Goal: Check status

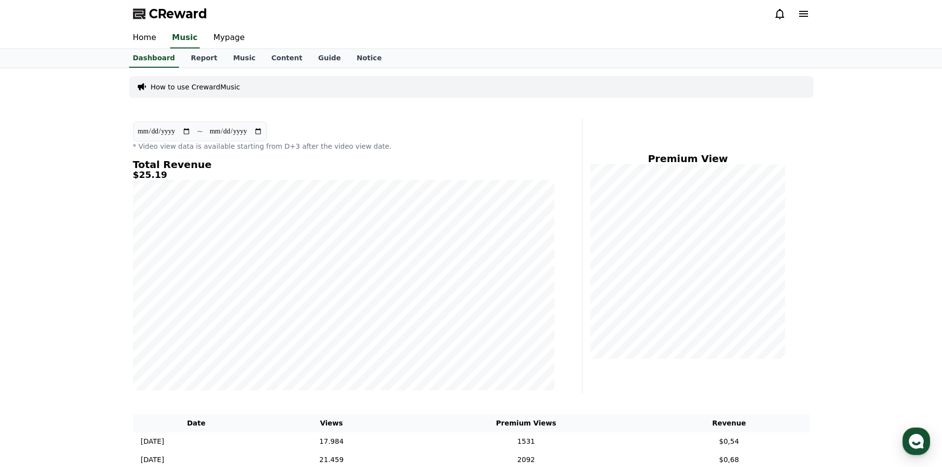
scroll to position [49, 0]
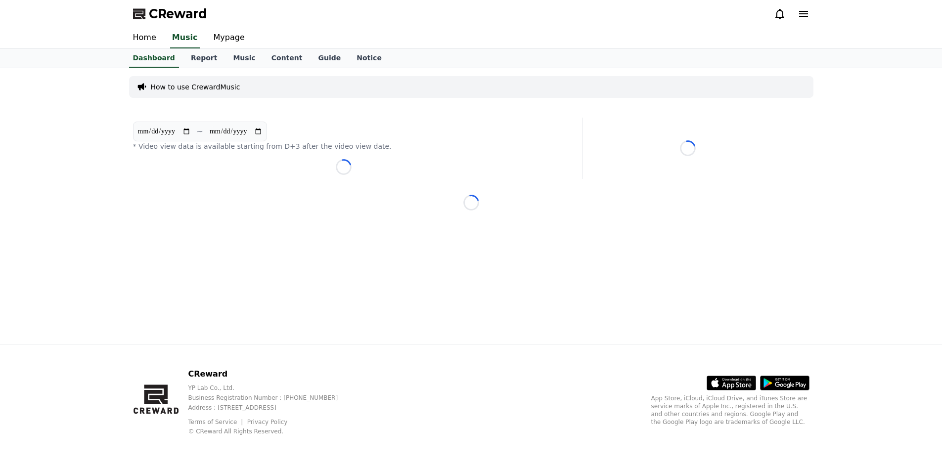
click at [771, 115] on div "**********" at bounding box center [471, 206] width 692 height 276
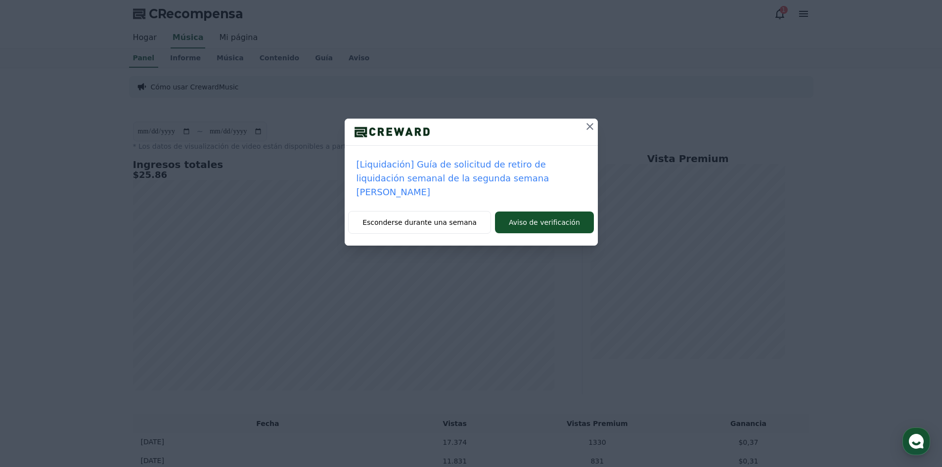
click at [588, 123] on icon at bounding box center [590, 127] width 12 height 12
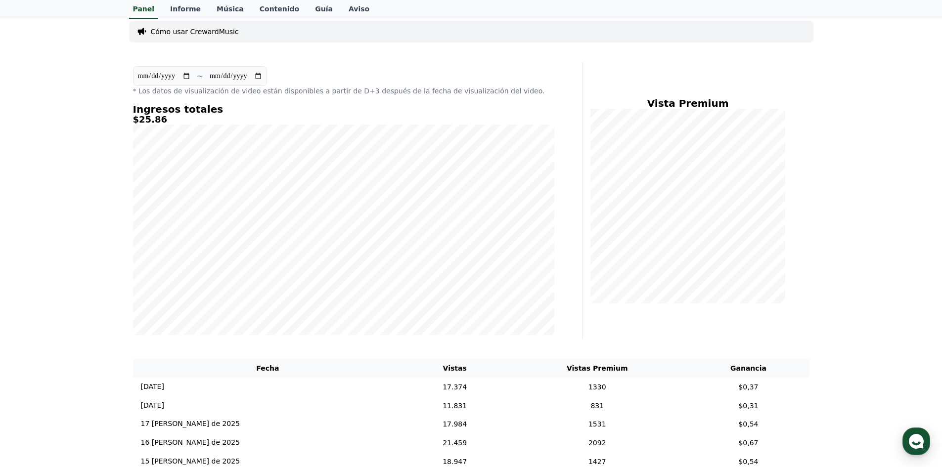
scroll to position [247, 0]
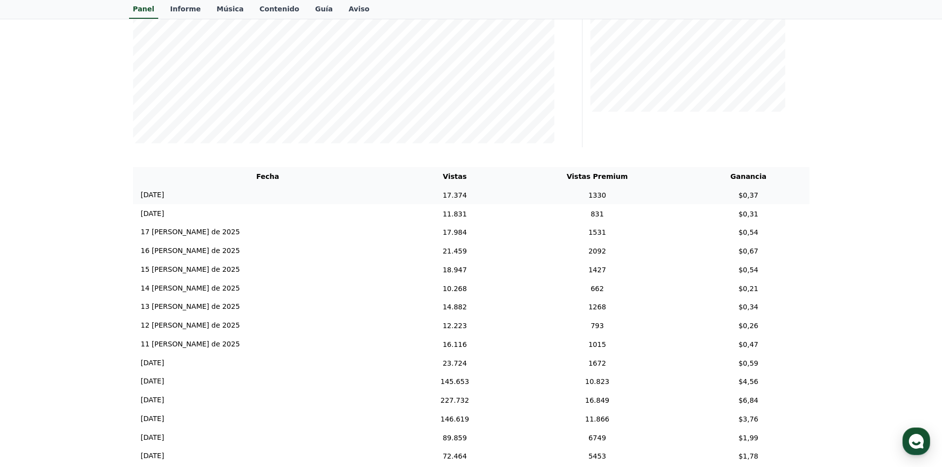
click at [507, 198] on td "1330" at bounding box center [597, 195] width 180 height 19
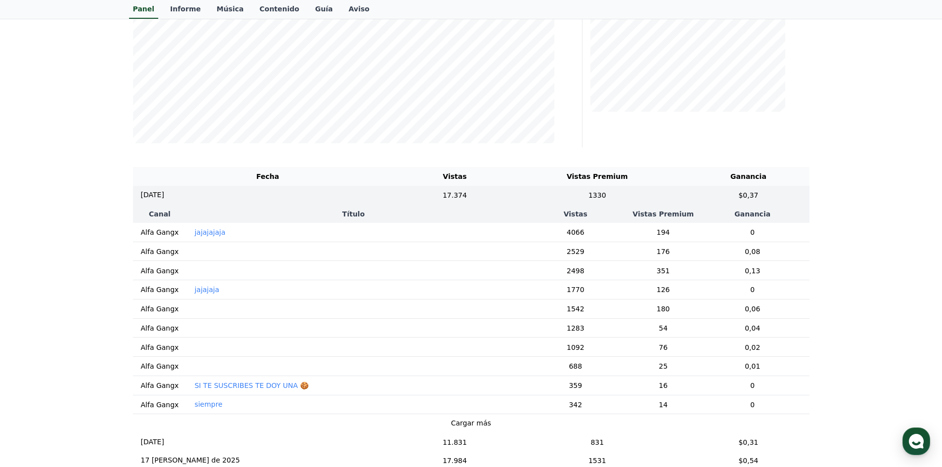
click at [224, 232] on td "jajajajaja" at bounding box center [353, 232] width 334 height 19
click at [214, 236] on font "jajajajaja" at bounding box center [209, 232] width 31 height 8
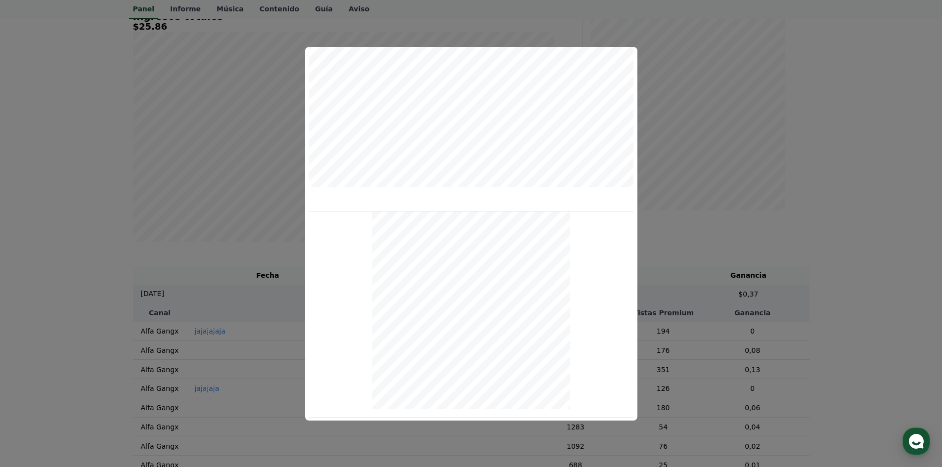
scroll to position [332, 0]
click at [233, 259] on button "cerrar modal" at bounding box center [471, 233] width 942 height 467
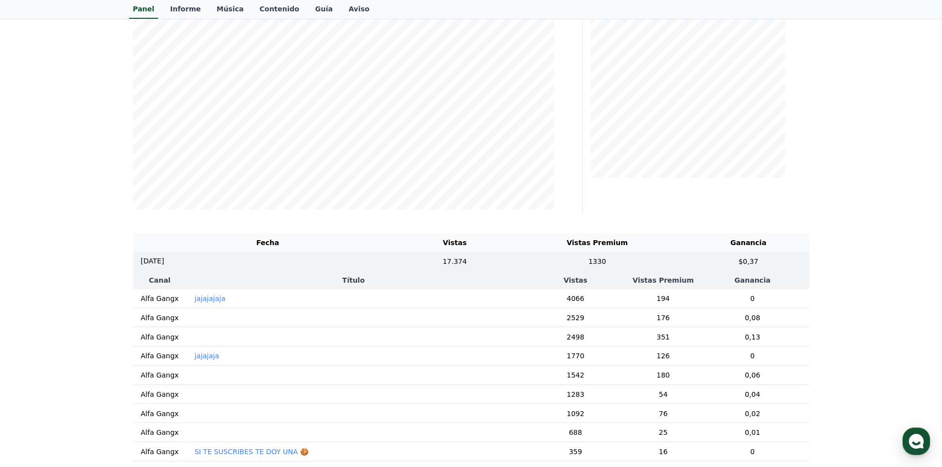
scroll to position [297, 0]
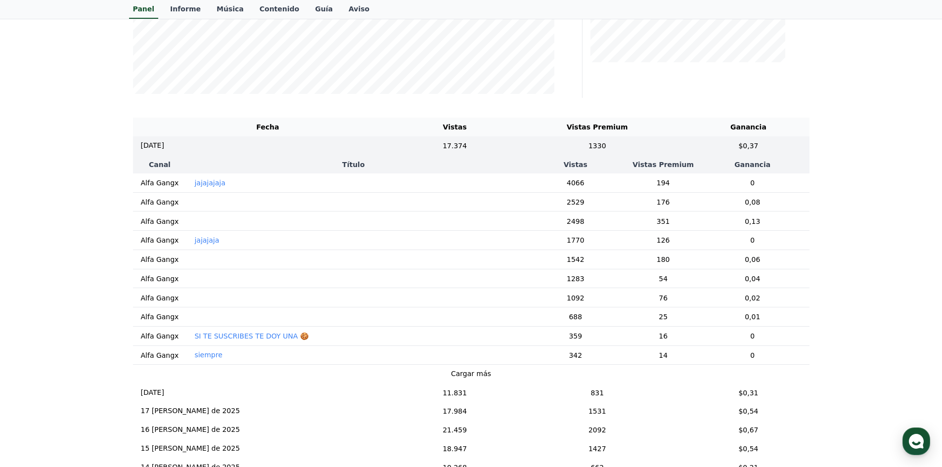
click at [200, 244] on font "jajajaja" at bounding box center [206, 240] width 25 height 8
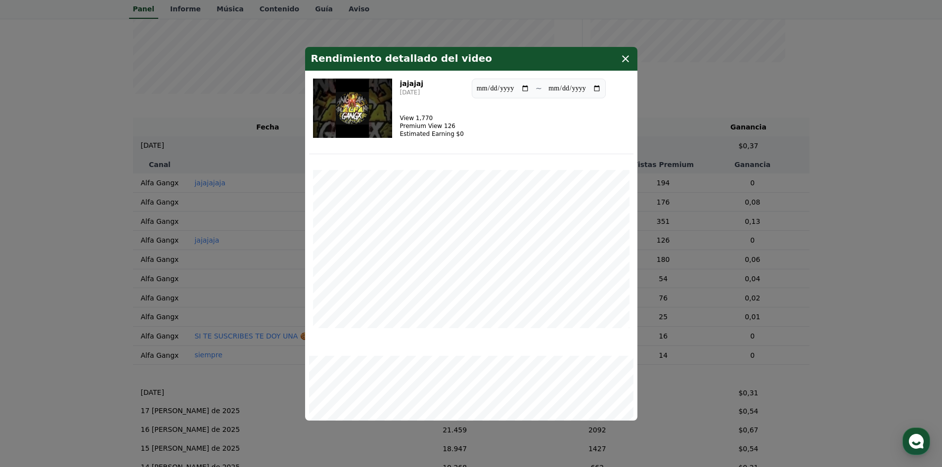
click at [212, 163] on button "cerrar modal" at bounding box center [471, 233] width 942 height 467
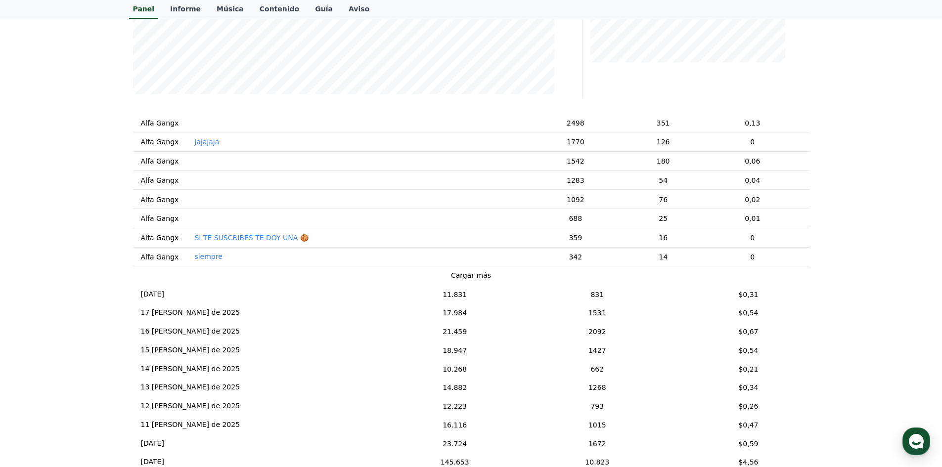
scroll to position [99, 0]
click at [257, 303] on td "18/08/2025 18/08" at bounding box center [268, 293] width 270 height 19
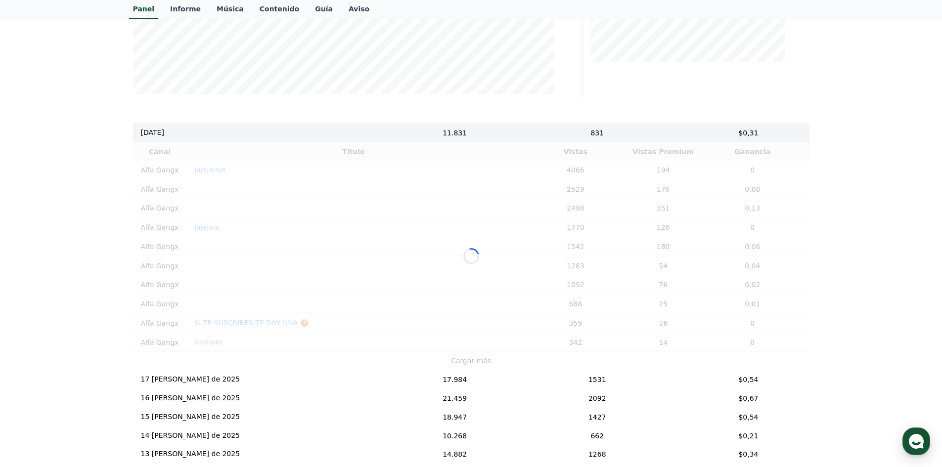
scroll to position [49, 0]
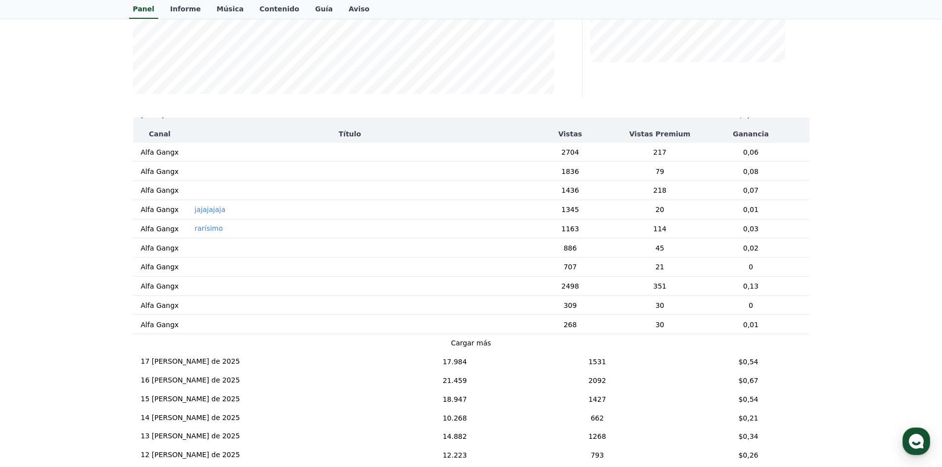
click at [194, 214] on font "jajajajaja" at bounding box center [209, 210] width 31 height 8
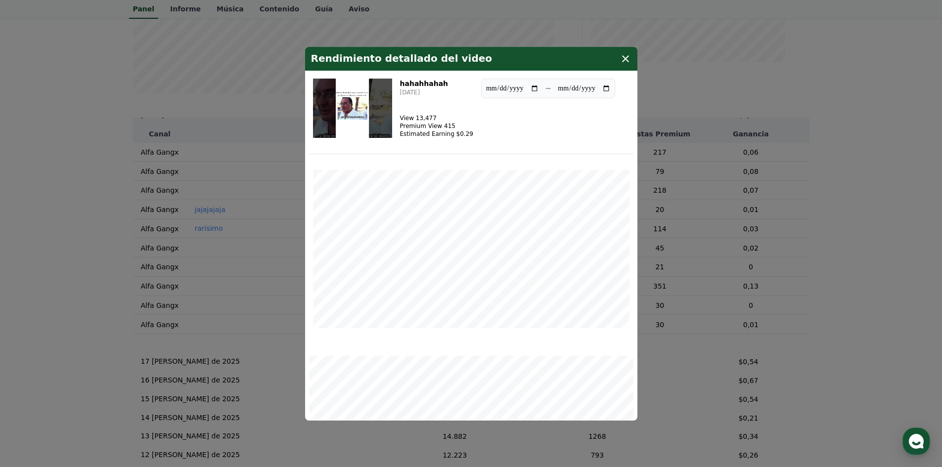
click at [194, 215] on button "cerrar modal" at bounding box center [471, 233] width 942 height 467
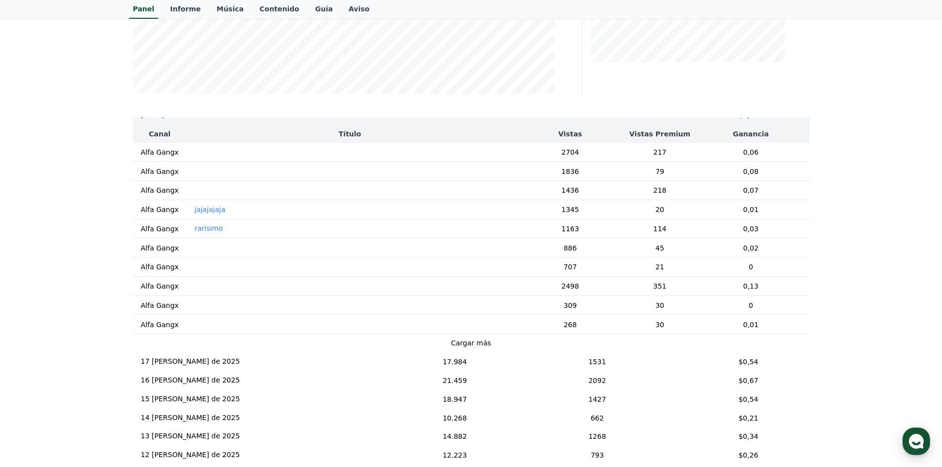
click at [196, 214] on font "jajajajaja" at bounding box center [209, 210] width 31 height 8
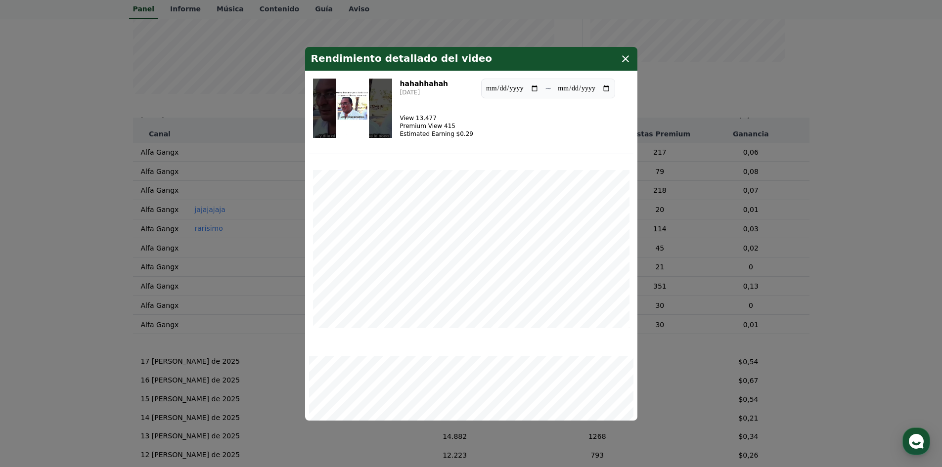
drag, startPoint x: 436, startPoint y: 121, endPoint x: 479, endPoint y: 146, distance: 49.8
click at [479, 146] on div "**********" at bounding box center [471, 115] width 324 height 80
click at [72, 141] on button "cerrar modal" at bounding box center [471, 233] width 942 height 467
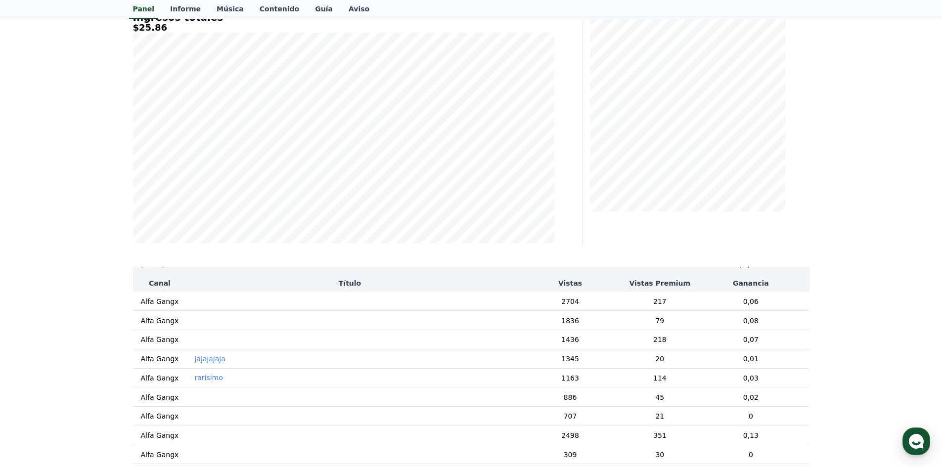
scroll to position [148, 0]
click at [194, 304] on font "‎ ‎ ‎ ‎ ‎ ‎" at bounding box center [199, 300] width 11 height 8
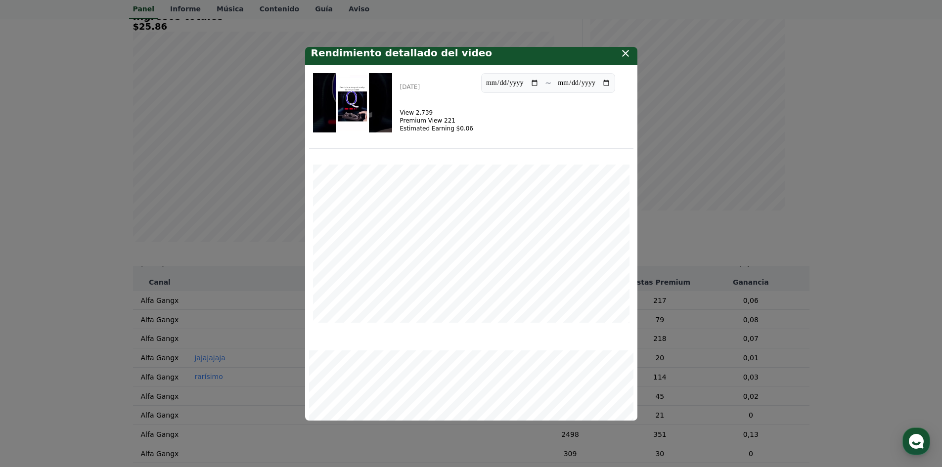
scroll to position [0, 0]
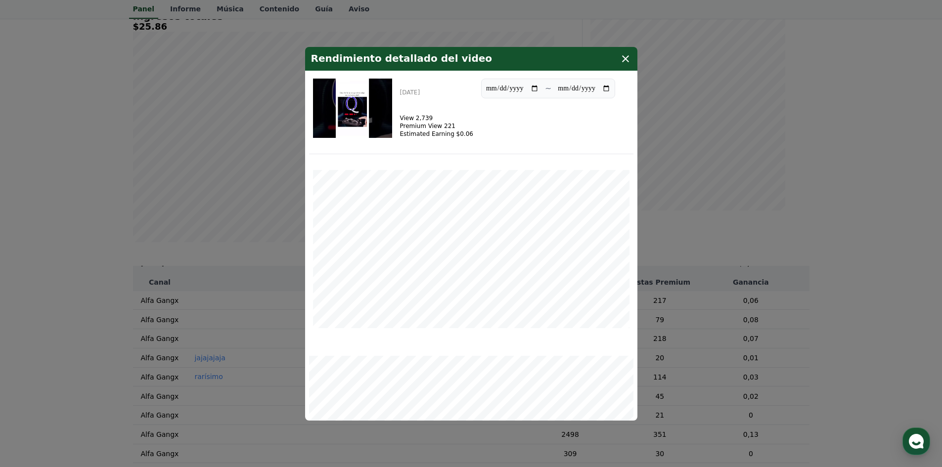
click at [233, 224] on button "cerrar modal" at bounding box center [471, 233] width 942 height 467
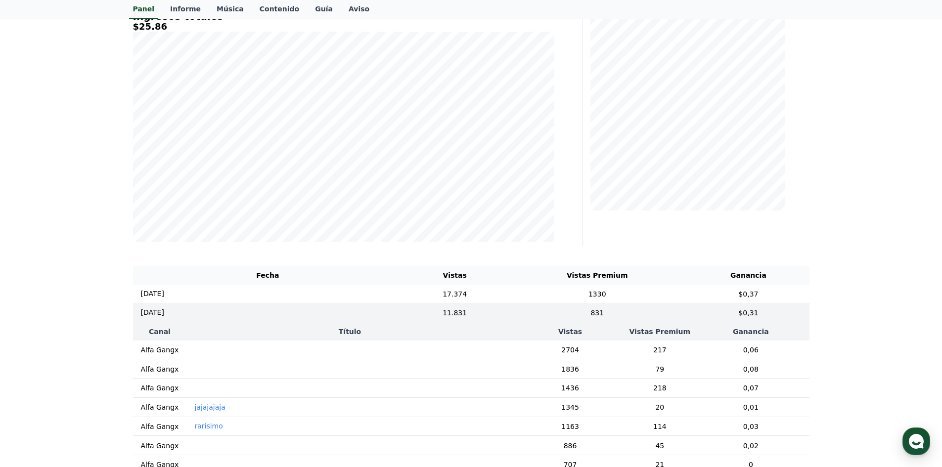
click at [195, 430] on font "rarísimo" at bounding box center [208, 426] width 28 height 8
